Goal: Task Accomplishment & Management: Use online tool/utility

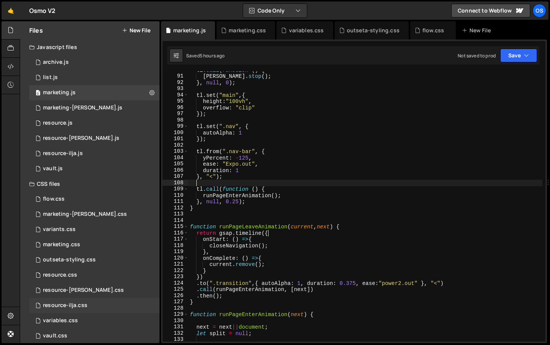
scroll to position [8, 0]
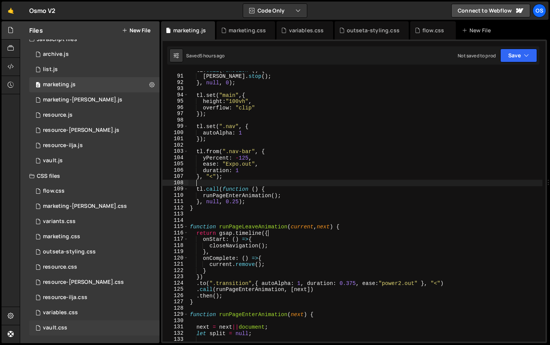
click at [58, 326] on div "vault.css" at bounding box center [55, 328] width 24 height 7
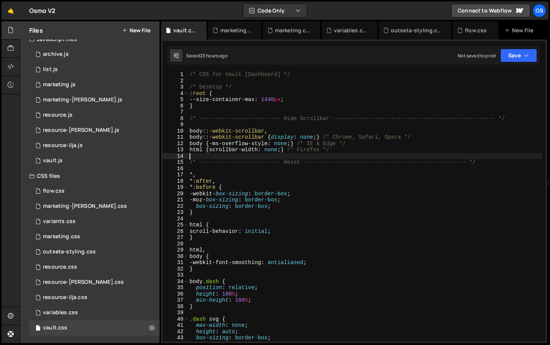
click at [351, 156] on div "/* CSS for Vault [Dashboard] */ /* Desktop */ :root { --size-container-max : 14…" at bounding box center [365, 212] width 355 height 283
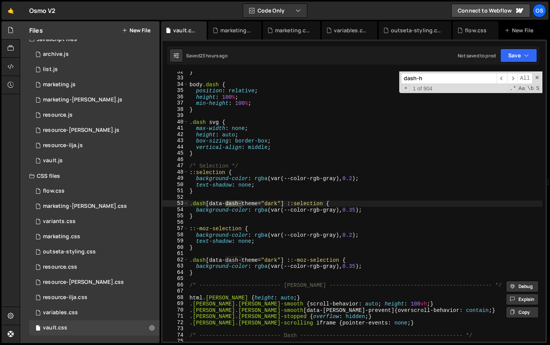
scroll to position [298, 0]
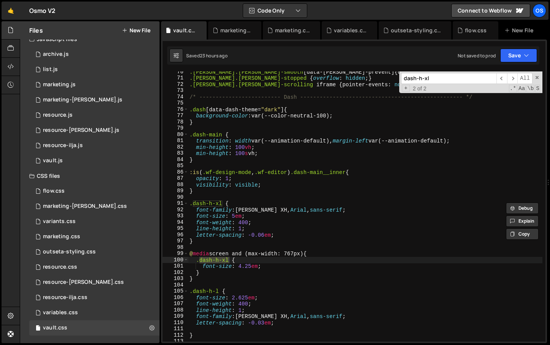
type input "dash-h-xl"
drag, startPoint x: 353, startPoint y: 229, endPoint x: 260, endPoint y: 221, distance: 93.1
click at [353, 229] on div ".[PERSON_NAME].[PERSON_NAME]-smooth [ data-[PERSON_NAME]-prevent ] { overscroll…" at bounding box center [365, 210] width 355 height 283
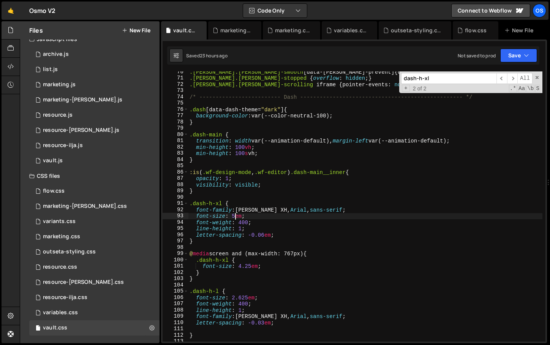
click at [236, 217] on div ".[PERSON_NAME].[PERSON_NAME]-smooth [ data-[PERSON_NAME]-prevent ] { overscroll…" at bounding box center [365, 210] width 355 height 283
type textarea "font-size: 4.75em;"
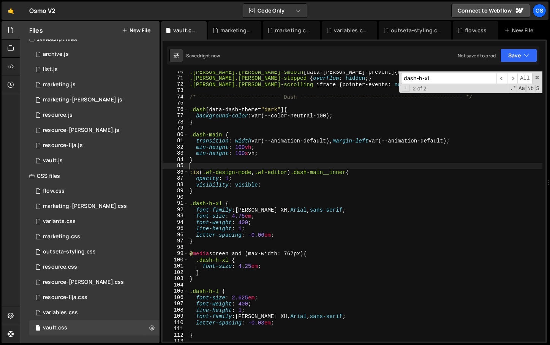
click at [284, 163] on div ".[PERSON_NAME].[PERSON_NAME]-smooth [ data-[PERSON_NAME]-prevent ] { overscroll…" at bounding box center [365, 210] width 355 height 283
click at [241, 229] on div ".[PERSON_NAME].[PERSON_NAME]-smooth [ data-[PERSON_NAME]-prevent ] { overscroll…" at bounding box center [365, 210] width 355 height 283
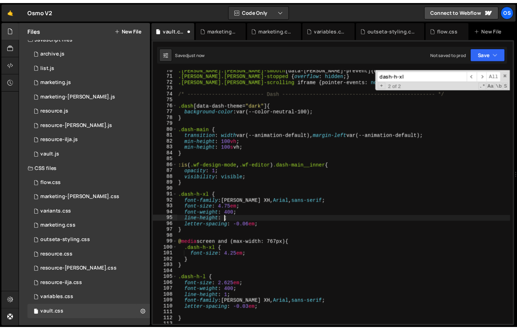
scroll to position [0, 3]
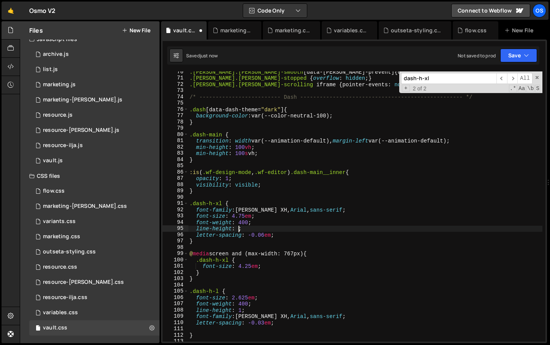
type textarea "line-height: 1;"
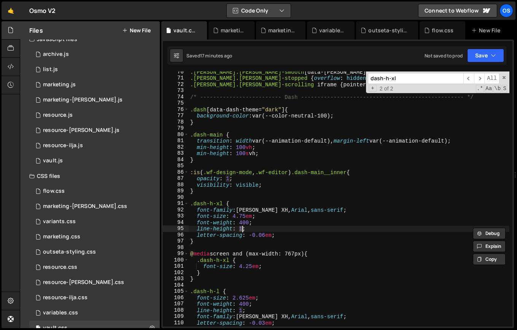
scroll to position [294, 0]
click at [201, 32] on icon at bounding box center [200, 31] width 5 height 8
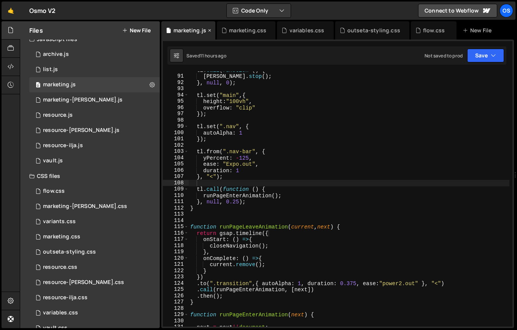
click at [210, 30] on icon at bounding box center [209, 31] width 5 height 8
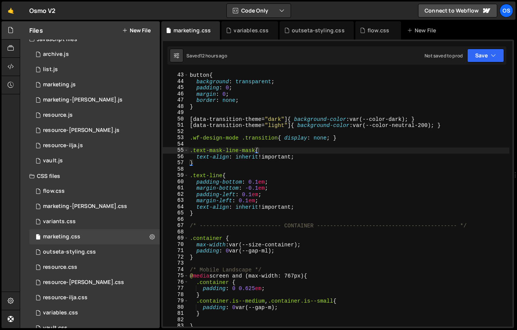
scroll to position [263, 0]
click at [214, 30] on icon at bounding box center [213, 31] width 5 height 8
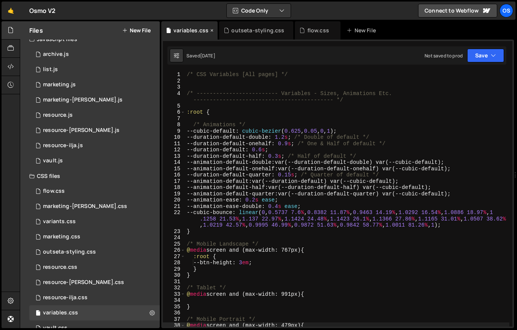
click at [210, 31] on icon at bounding box center [211, 31] width 5 height 8
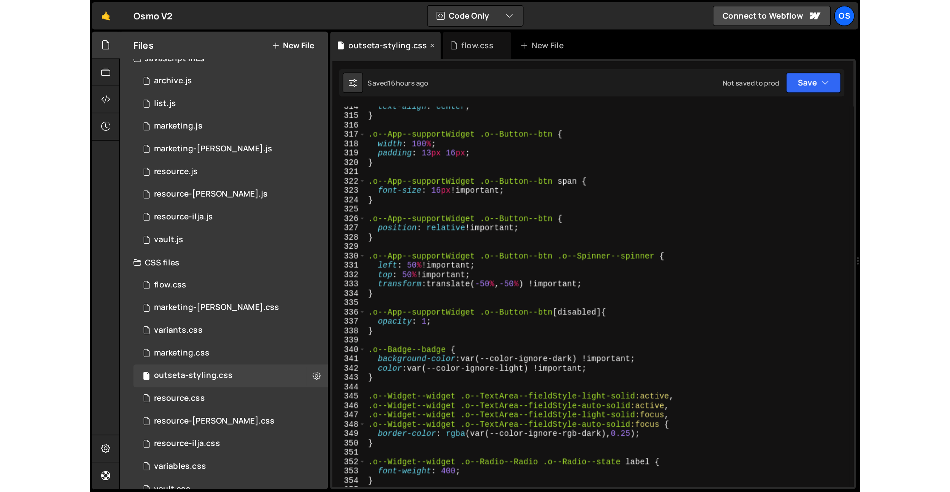
scroll to position [1992, 0]
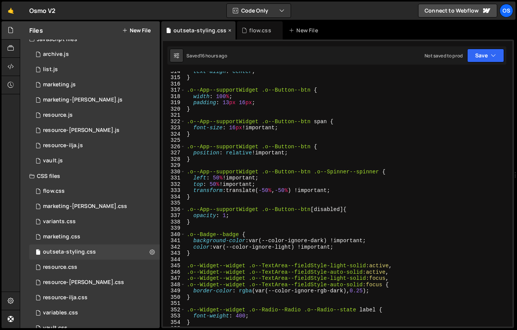
click at [227, 30] on icon at bounding box center [229, 31] width 5 height 8
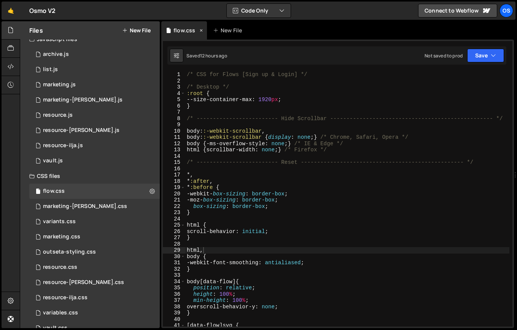
click at [199, 31] on icon at bounding box center [200, 31] width 5 height 8
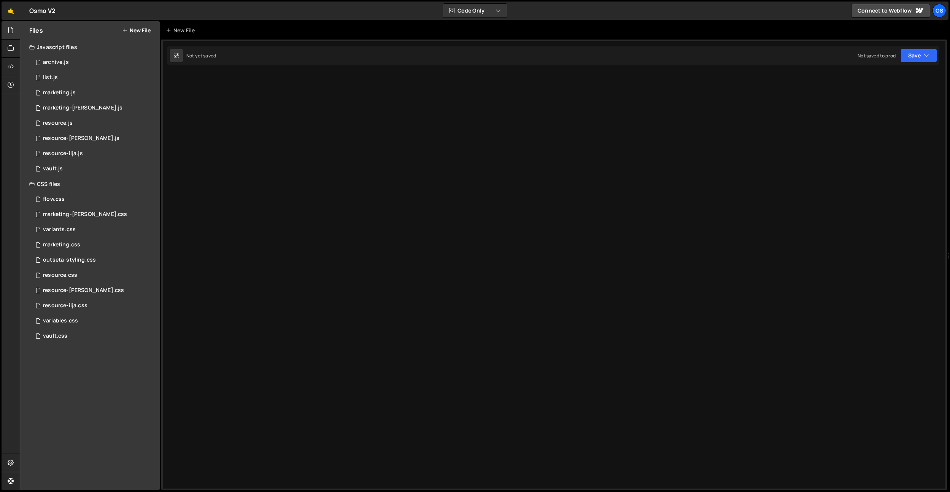
scroll to position [0, 0]
click at [76, 249] on div "marketing.css 0" at bounding box center [94, 244] width 130 height 15
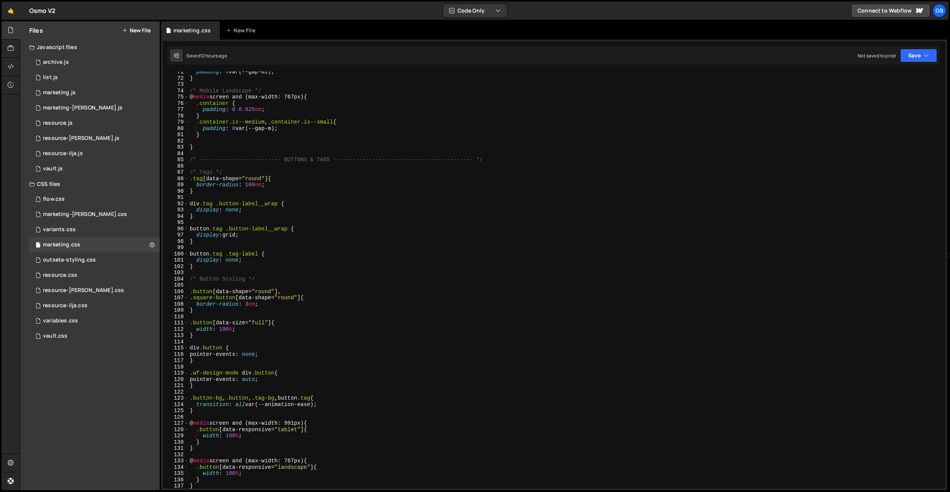
scroll to position [847, 0]
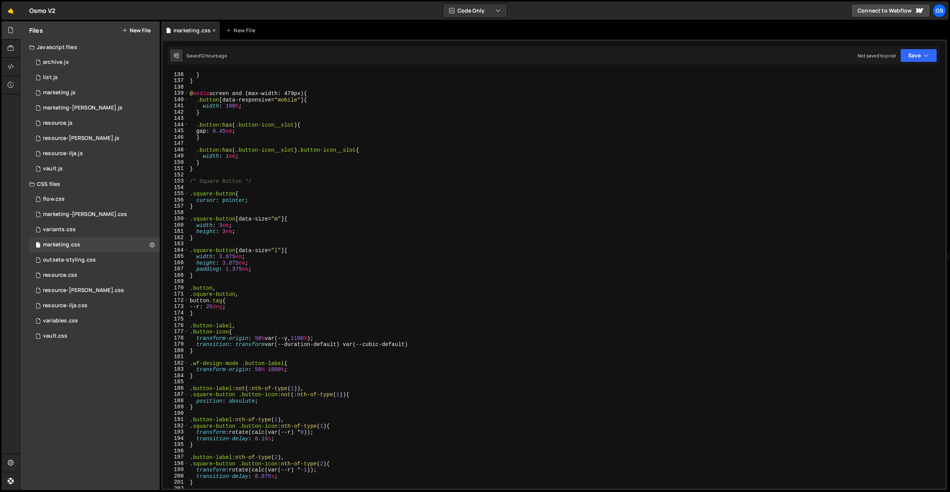
click at [213, 32] on icon at bounding box center [213, 31] width 5 height 8
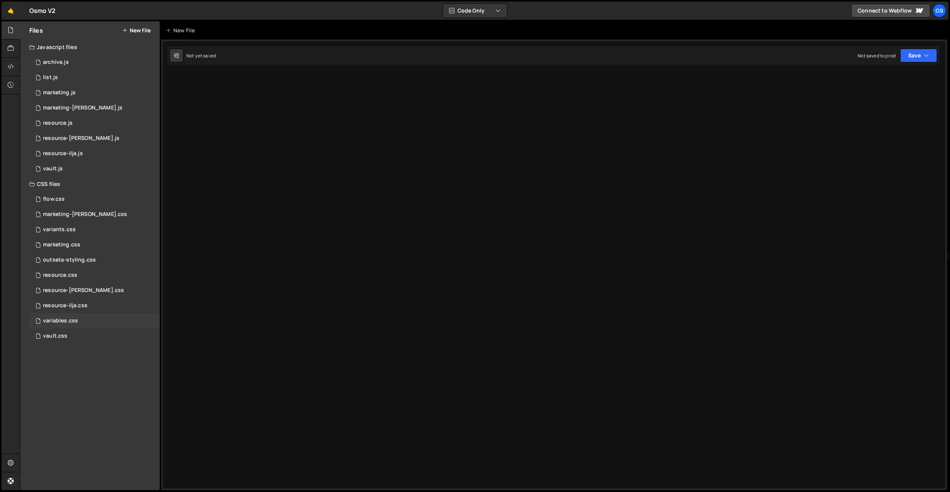
drag, startPoint x: 63, startPoint y: 324, endPoint x: 152, endPoint y: 314, distance: 89.5
click at [63, 324] on div "variables.css" at bounding box center [60, 320] width 35 height 7
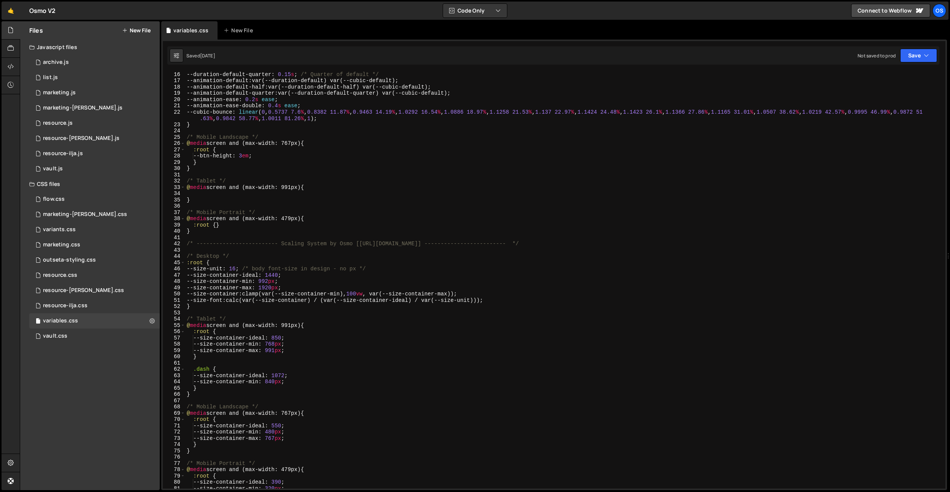
scroll to position [97, 0]
click at [265, 281] on div "--duration-default-quarter : 0.15 s ; /* Quarter of default */ --animation-defa…" at bounding box center [563, 284] width 757 height 430
click at [270, 284] on div "--duration-default-quarter : 0.15 s ; /* Quarter of default */ --animation-defa…" at bounding box center [563, 284] width 757 height 430
click at [287, 293] on div "--duration-default-quarter : 0.15 s ; /* Quarter of default */ --animation-defa…" at bounding box center [563, 284] width 757 height 430
click at [272, 288] on div "--duration-default-quarter : 0.15 s ; /* Quarter of default */ --animation-defa…" at bounding box center [563, 284] width 757 height 430
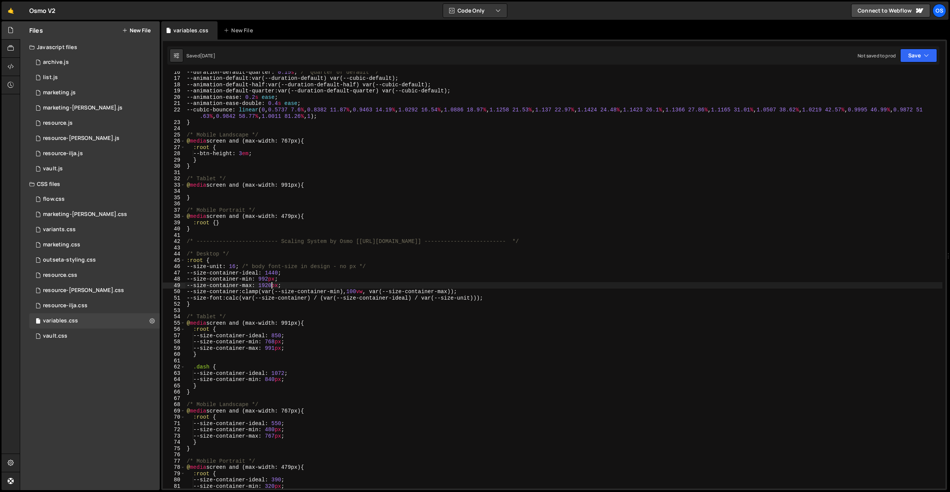
click at [274, 286] on div "--duration-default-quarter : 0.15 s ; /* Quarter of default */ --animation-defa…" at bounding box center [563, 284] width 757 height 430
type textarea "--size-container-max: 1920px;"
